Goal: Complete application form

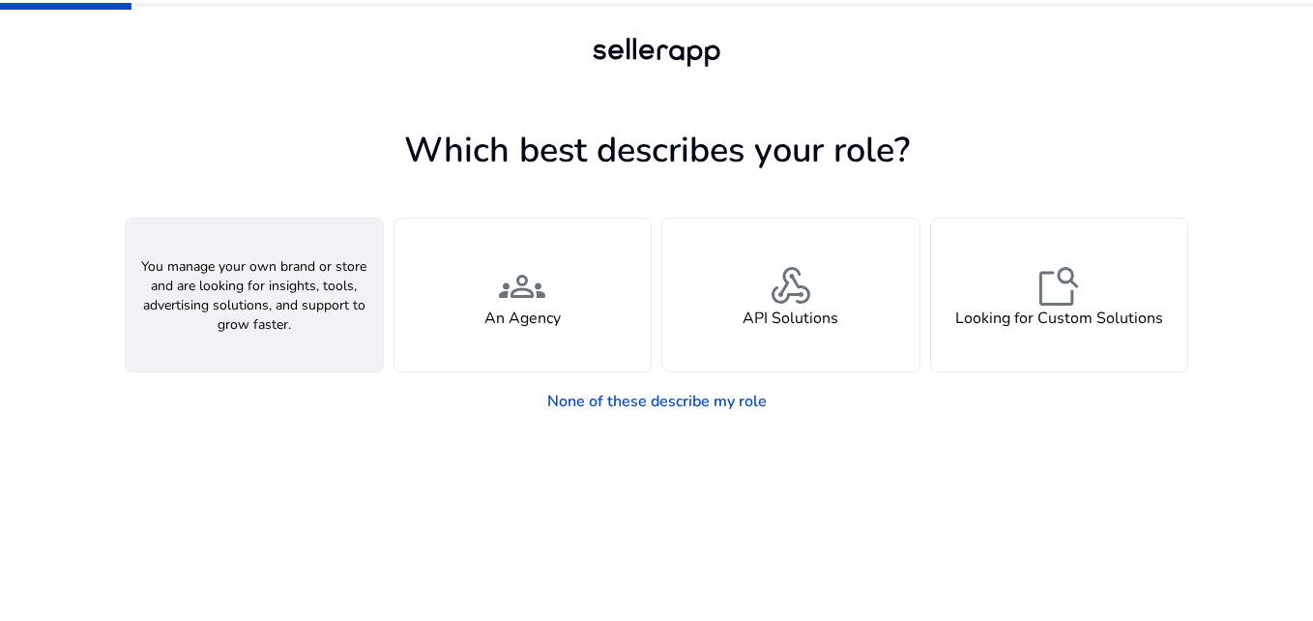
click at [357, 262] on div "person A Seller" at bounding box center [254, 294] width 257 height 153
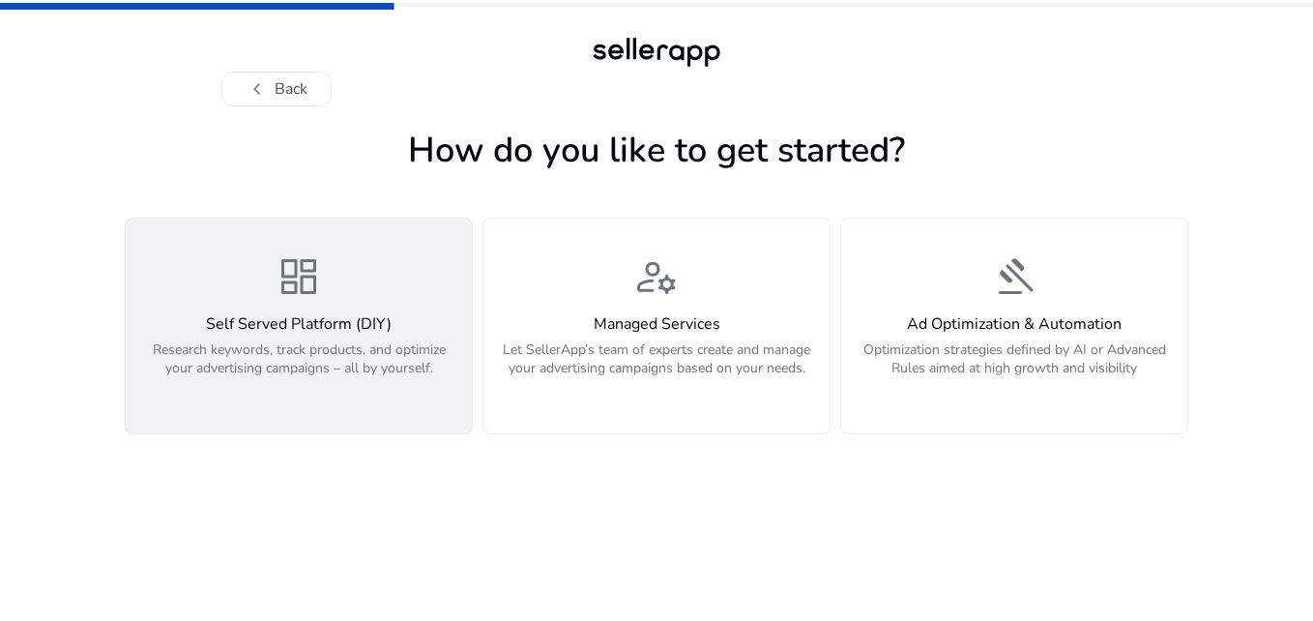
click at [365, 331] on h4 "Self Served Platform (DIY)" at bounding box center [298, 324] width 323 height 18
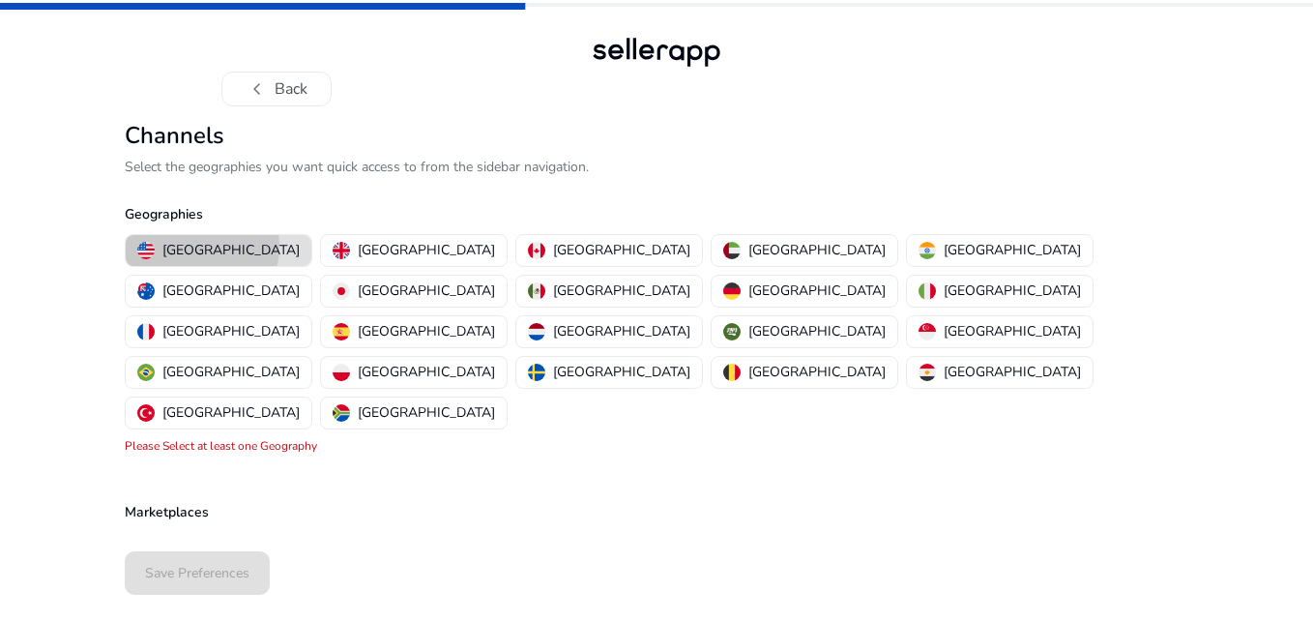
click at [201, 247] on p "[GEOGRAPHIC_DATA]" at bounding box center [230, 250] width 137 height 20
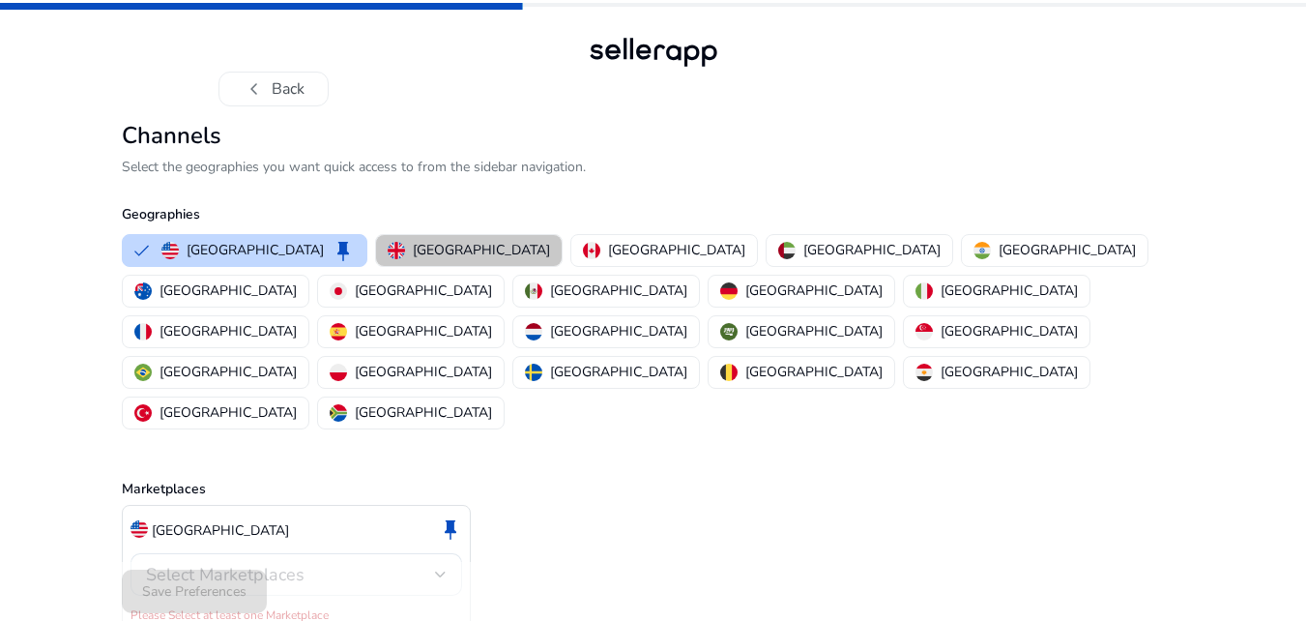
click at [416, 256] on p "[GEOGRAPHIC_DATA]" at bounding box center [481, 250] width 137 height 20
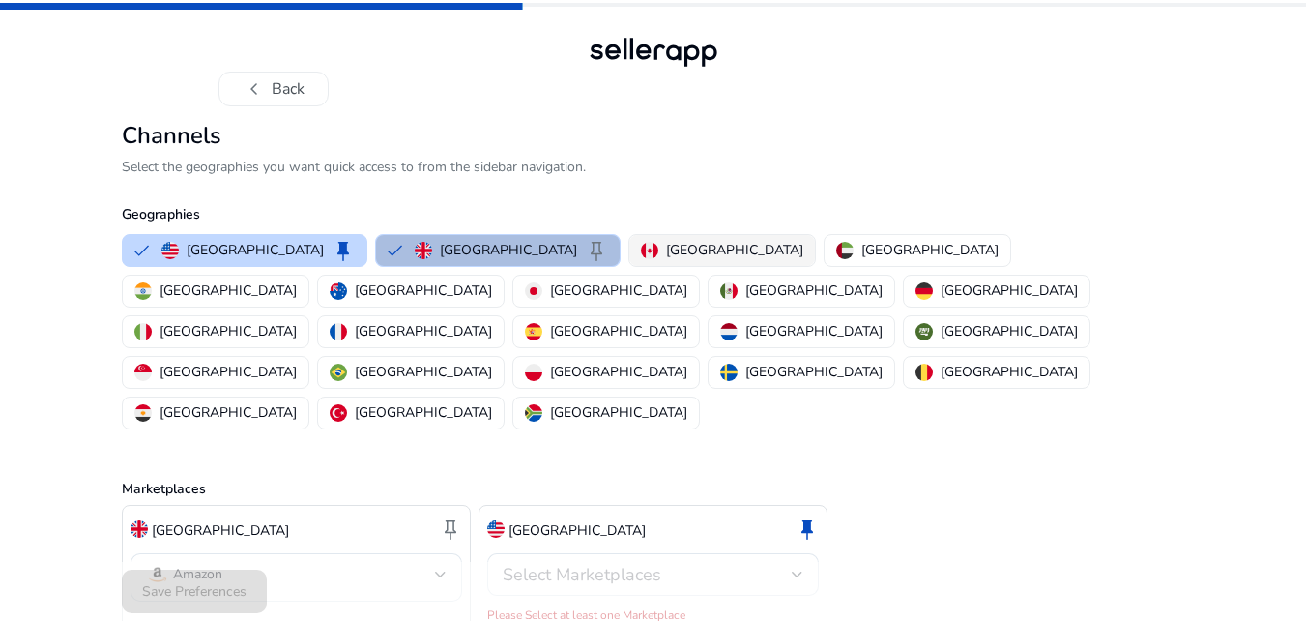
click at [666, 246] on p "[GEOGRAPHIC_DATA]" at bounding box center [734, 250] width 137 height 20
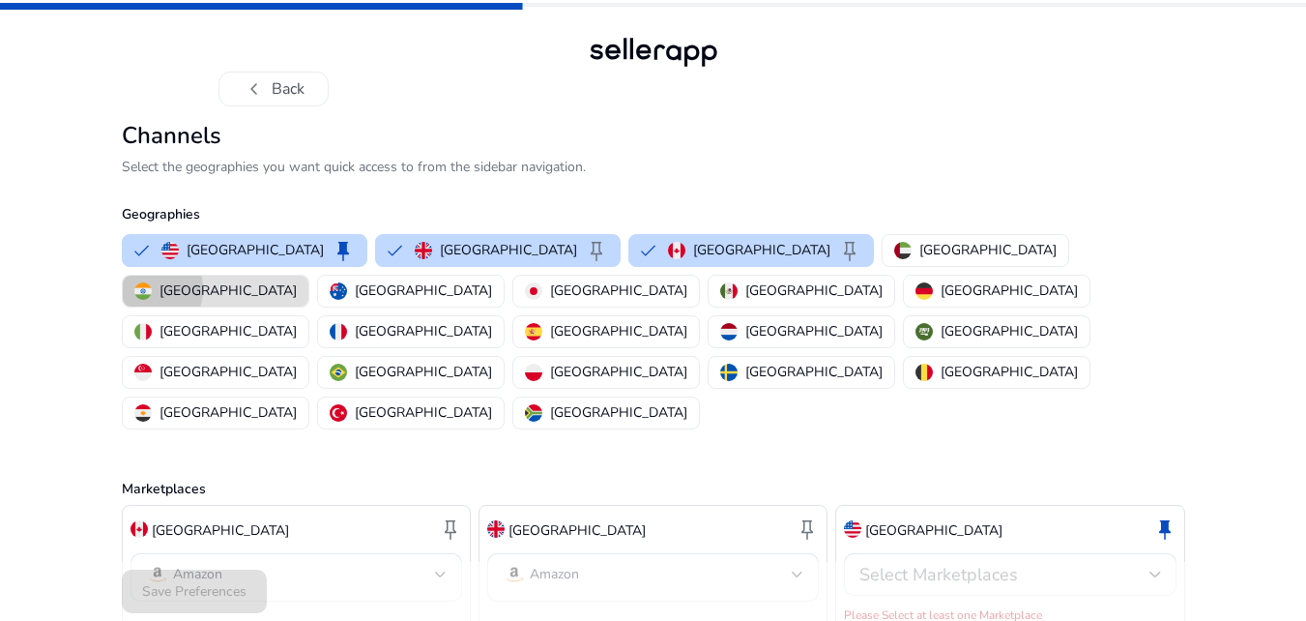
click at [152, 282] on img "button" at bounding box center [142, 290] width 17 height 17
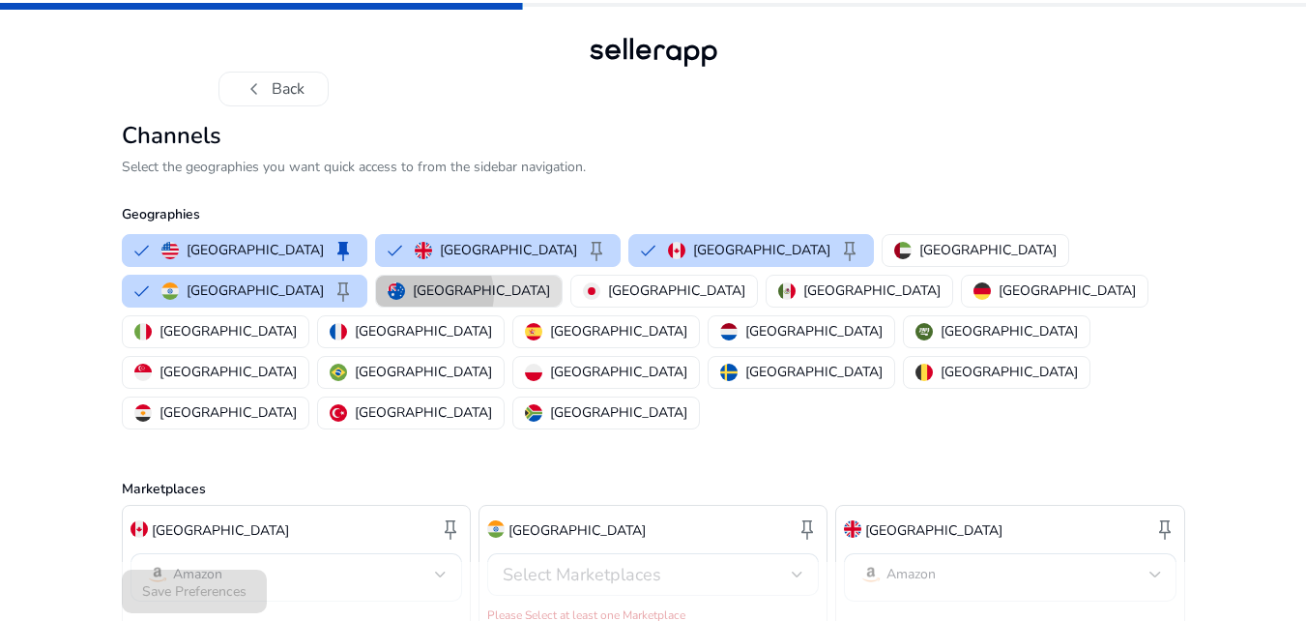
click at [550, 280] on p "[GEOGRAPHIC_DATA]" at bounding box center [481, 290] width 137 height 20
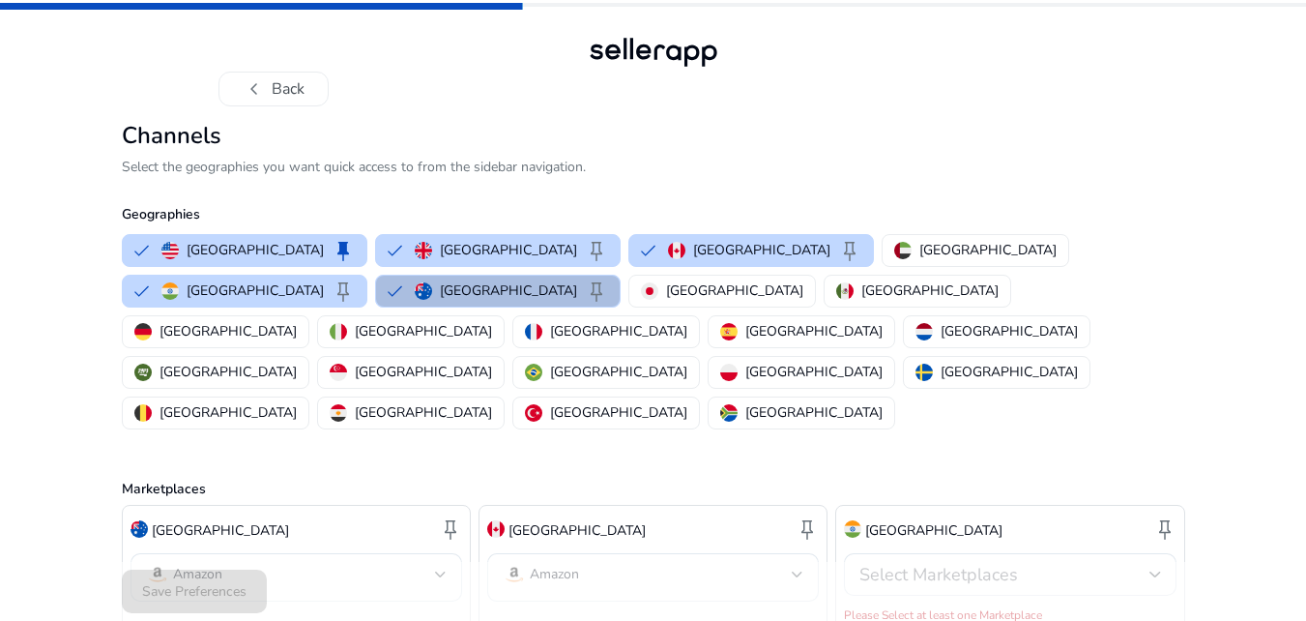
scroll to position [139, 0]
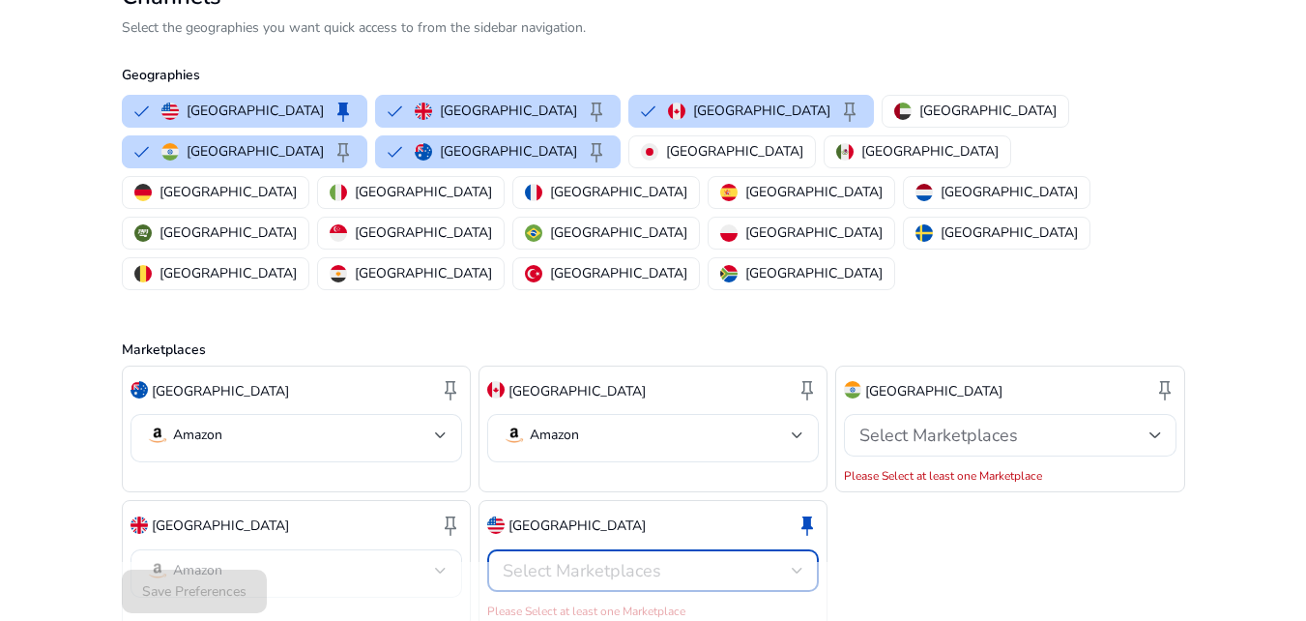
click at [596, 559] on span "Select Marketplaces" at bounding box center [582, 570] width 159 height 23
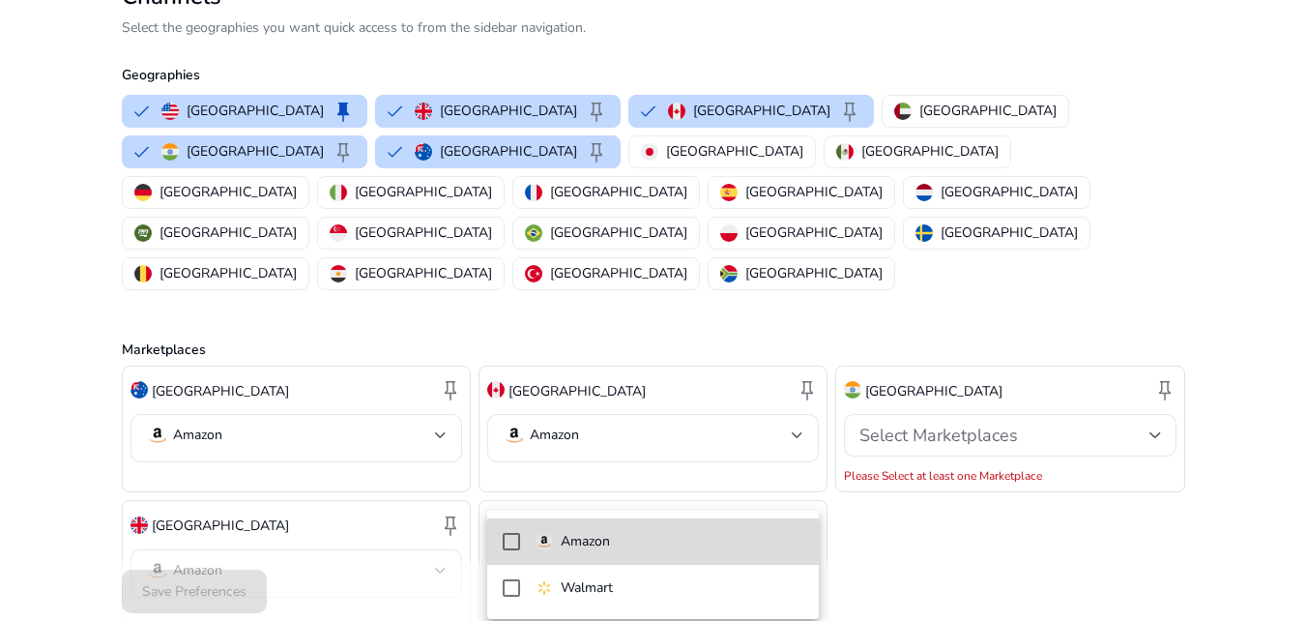
click at [584, 531] on p "Amazon" at bounding box center [585, 541] width 49 height 21
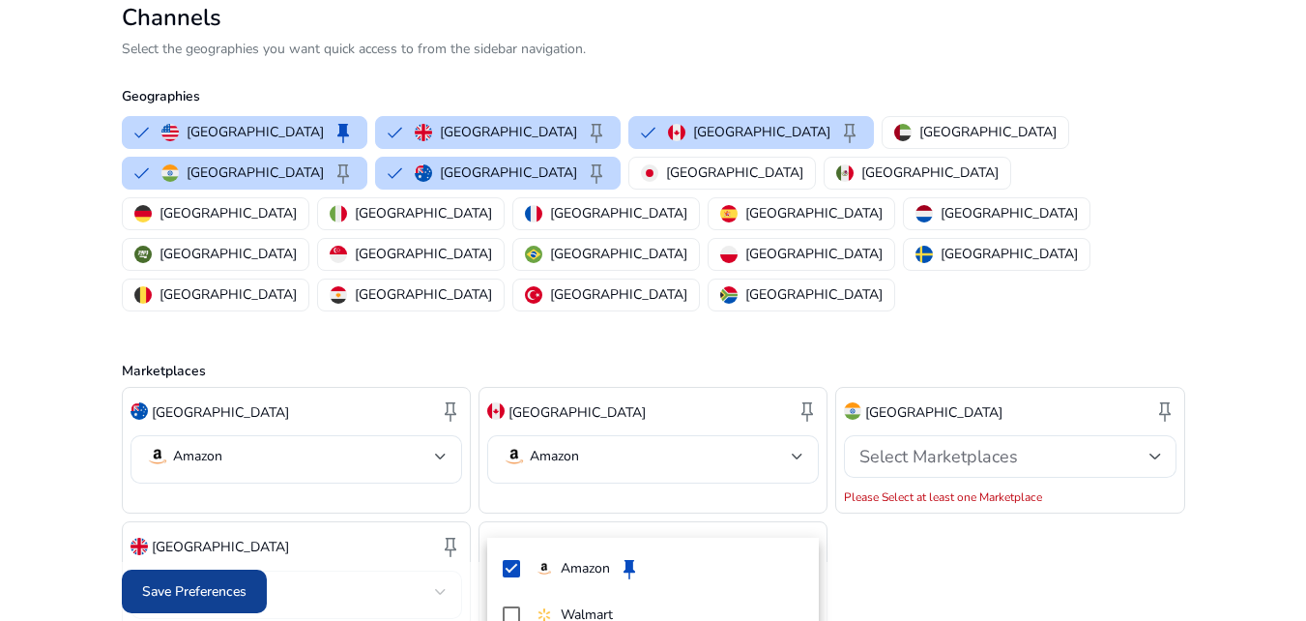
drag, startPoint x: 1009, startPoint y: 516, endPoint x: 190, endPoint y: 595, distance: 822.6
click at [190, 595] on div at bounding box center [653, 310] width 1306 height 621
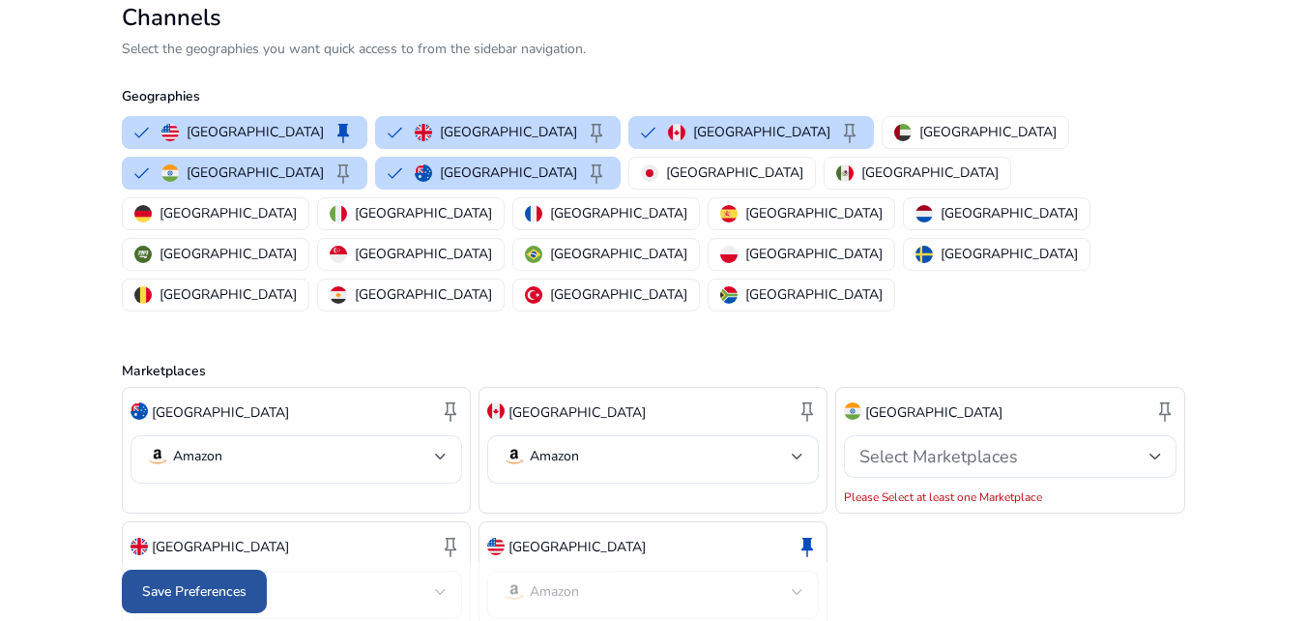
click at [190, 595] on span "Save Preferences" at bounding box center [194, 591] width 104 height 20
click at [927, 47] on p "Select the geographies you want quick access to from the sidebar navigation." at bounding box center [653, 49] width 1063 height 20
click at [1254, 117] on div "chevron_left Back Channels Select the geographies you want quick access to from…" at bounding box center [653, 292] width 1306 height 820
